Goal: Task Accomplishment & Management: Manage account settings

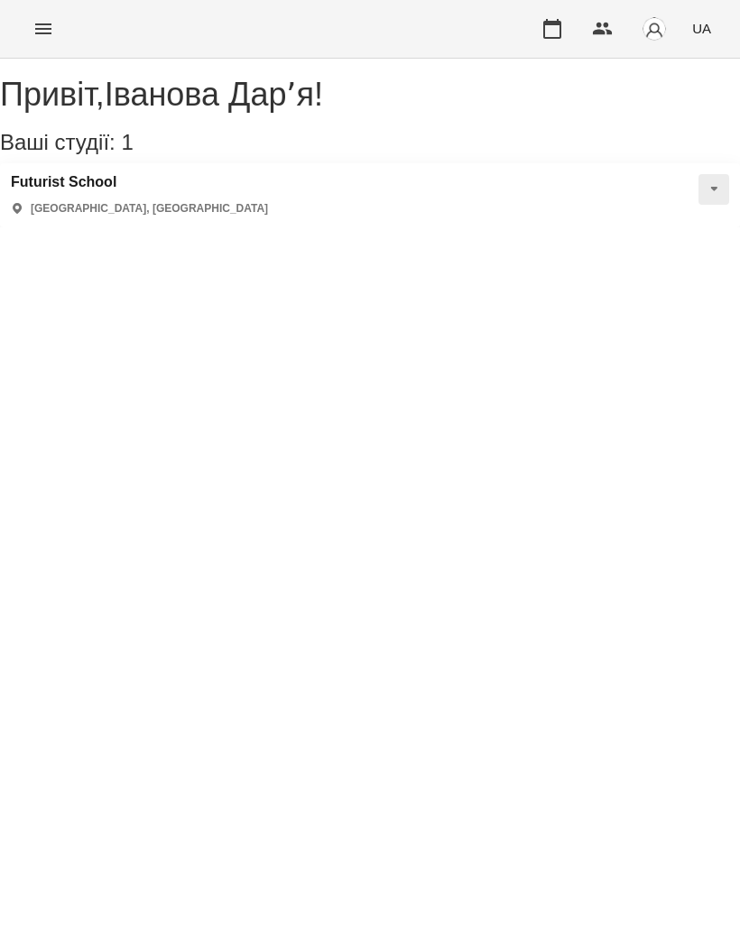
click at [125, 190] on h3 "Futurist School" at bounding box center [139, 182] width 257 height 16
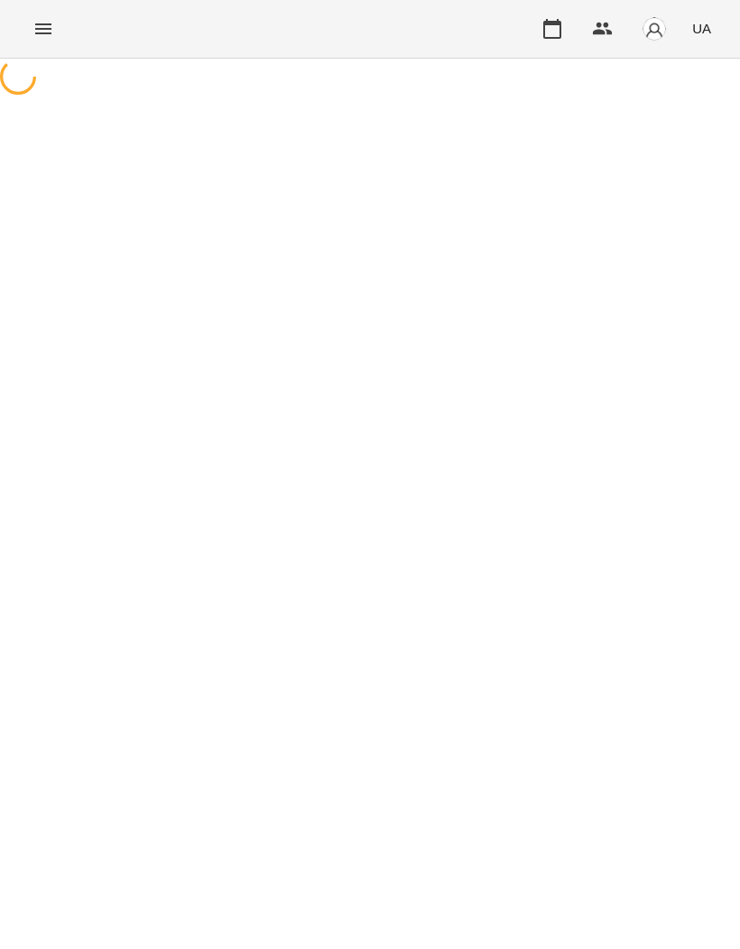
click at [45, 23] on icon "Menu" at bounding box center [43, 29] width 22 height 22
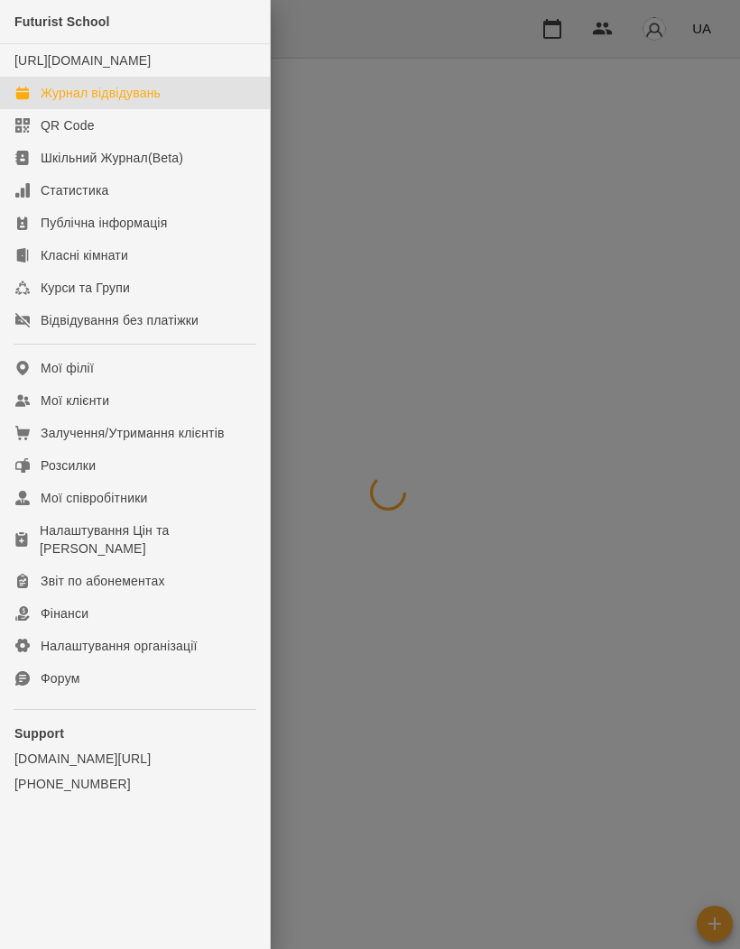
click at [107, 410] on div "Мої клієнти" at bounding box center [75, 401] width 69 height 18
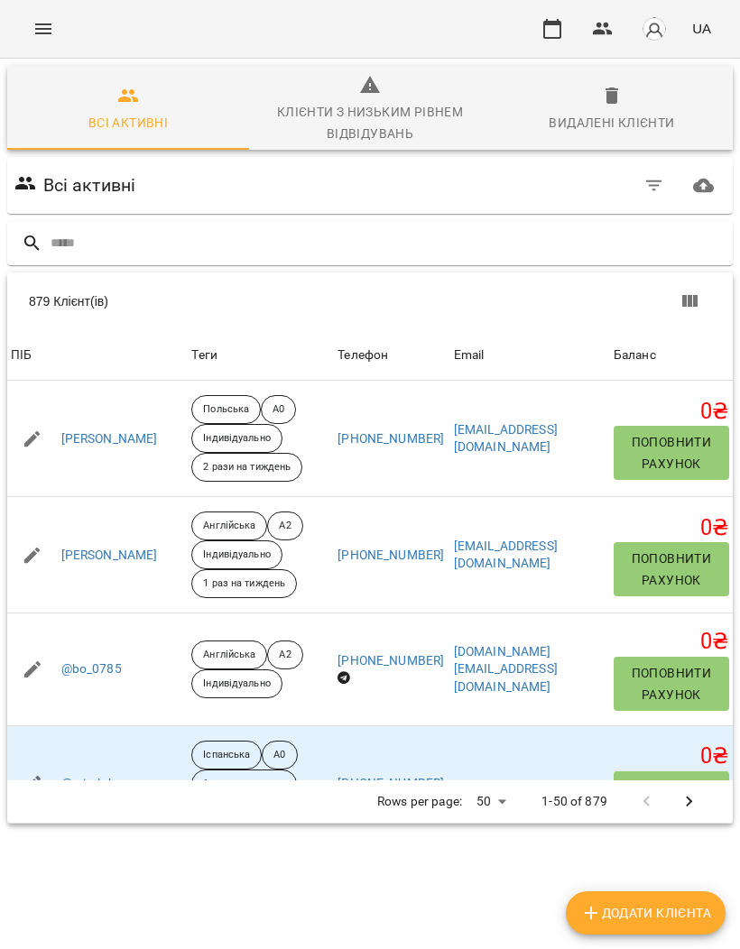
click at [291, 238] on input "text" at bounding box center [388, 243] width 675 height 30
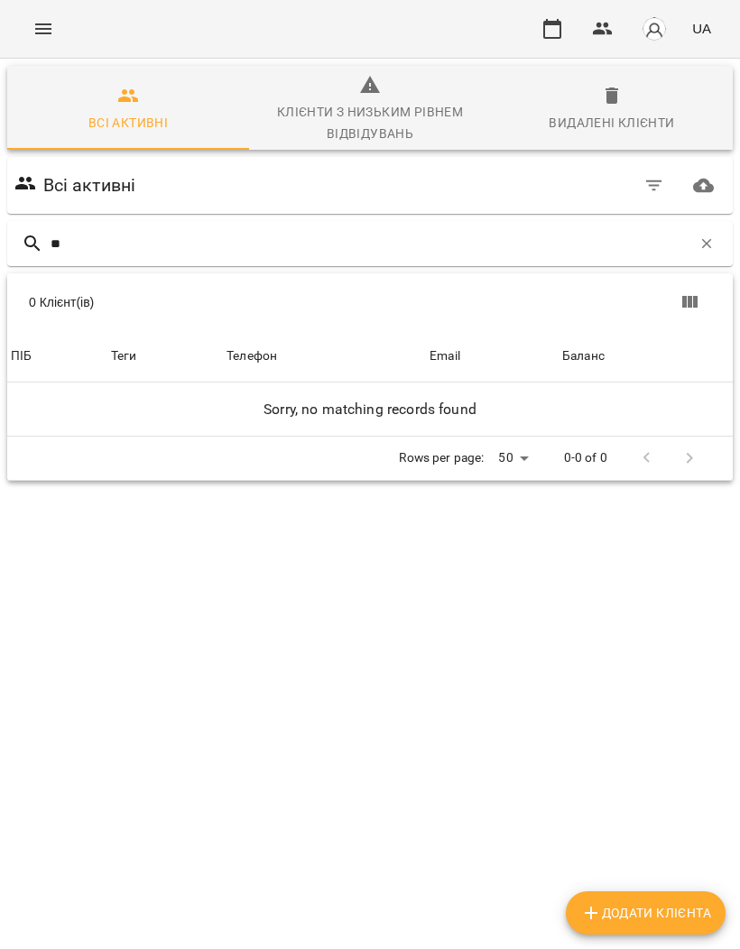
type input "*"
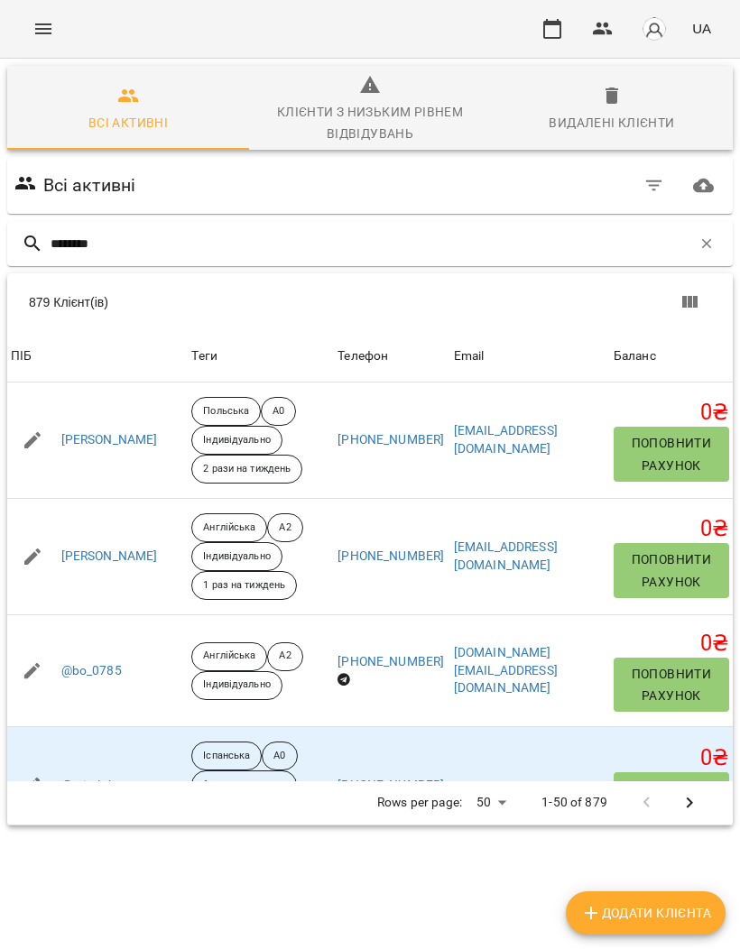
type input "*********"
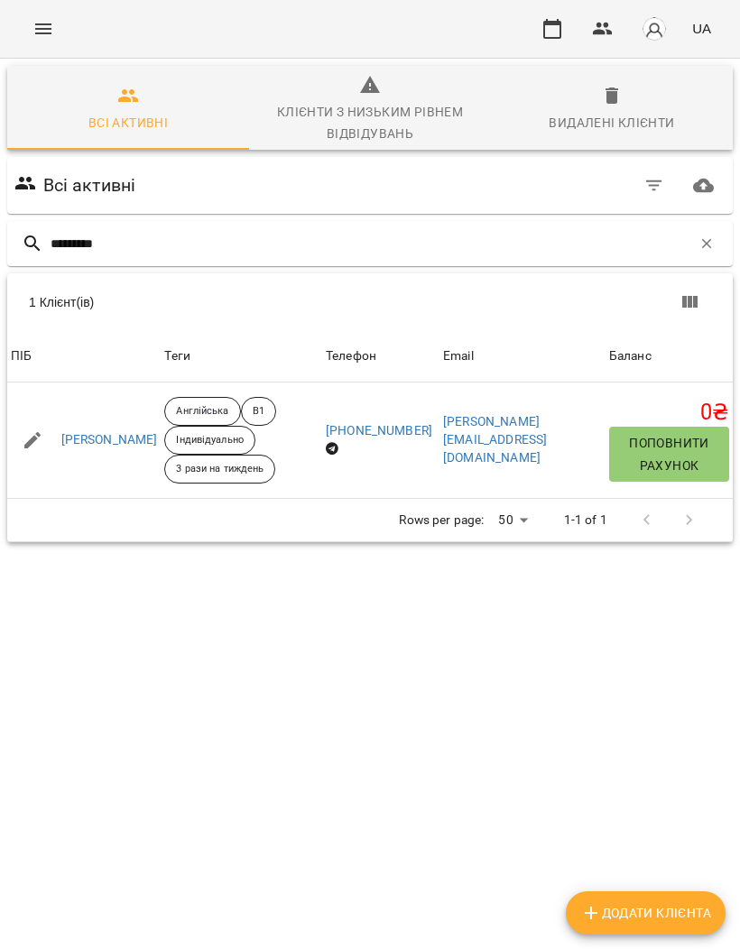
click at [122, 439] on link "[PERSON_NAME]" at bounding box center [109, 440] width 97 height 18
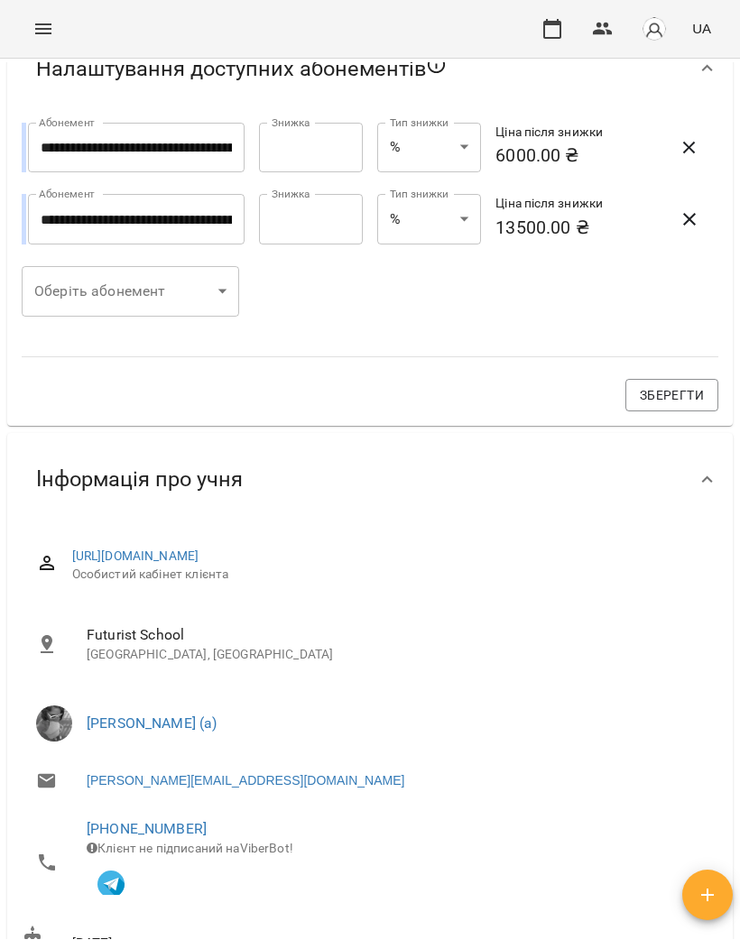
scroll to position [674, 0]
